Goal: Task Accomplishment & Management: Manage account settings

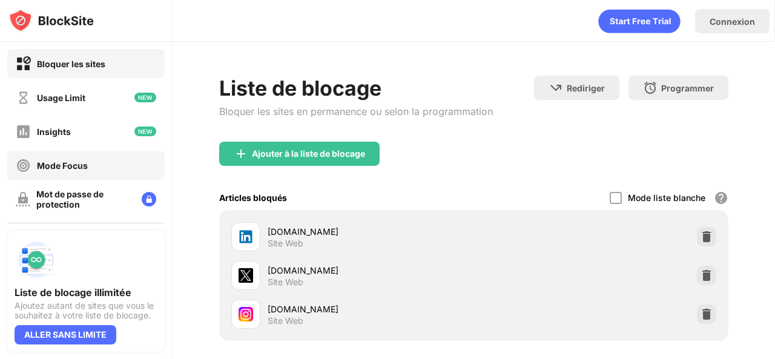
scroll to position [173, 0]
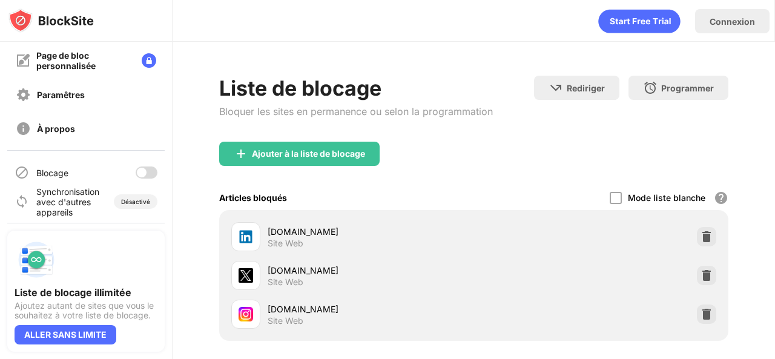
click at [139, 169] on div at bounding box center [147, 173] width 22 height 12
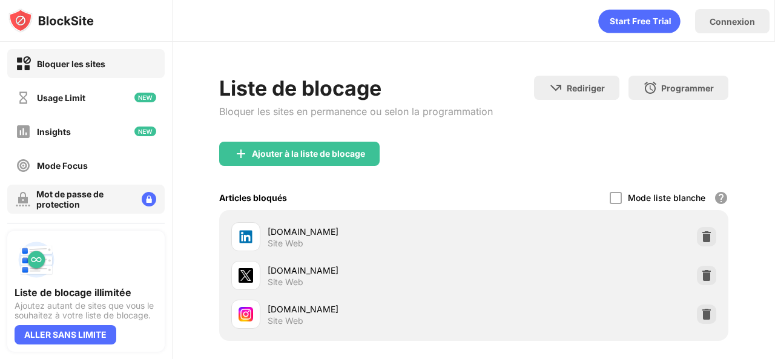
scroll to position [173, 0]
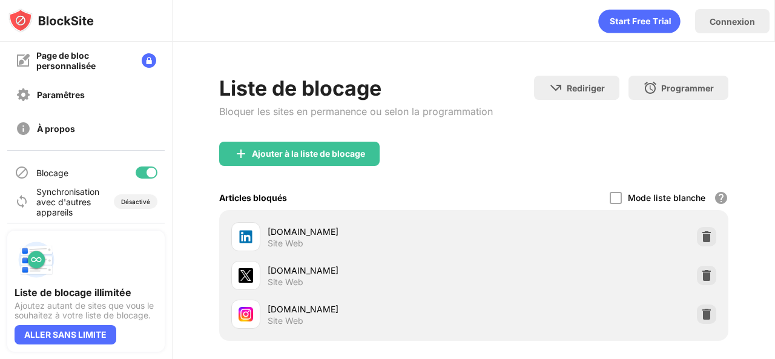
click at [136, 171] on div at bounding box center [147, 173] width 22 height 12
click at [137, 172] on div at bounding box center [142, 173] width 10 height 10
